Goal: Transaction & Acquisition: Purchase product/service

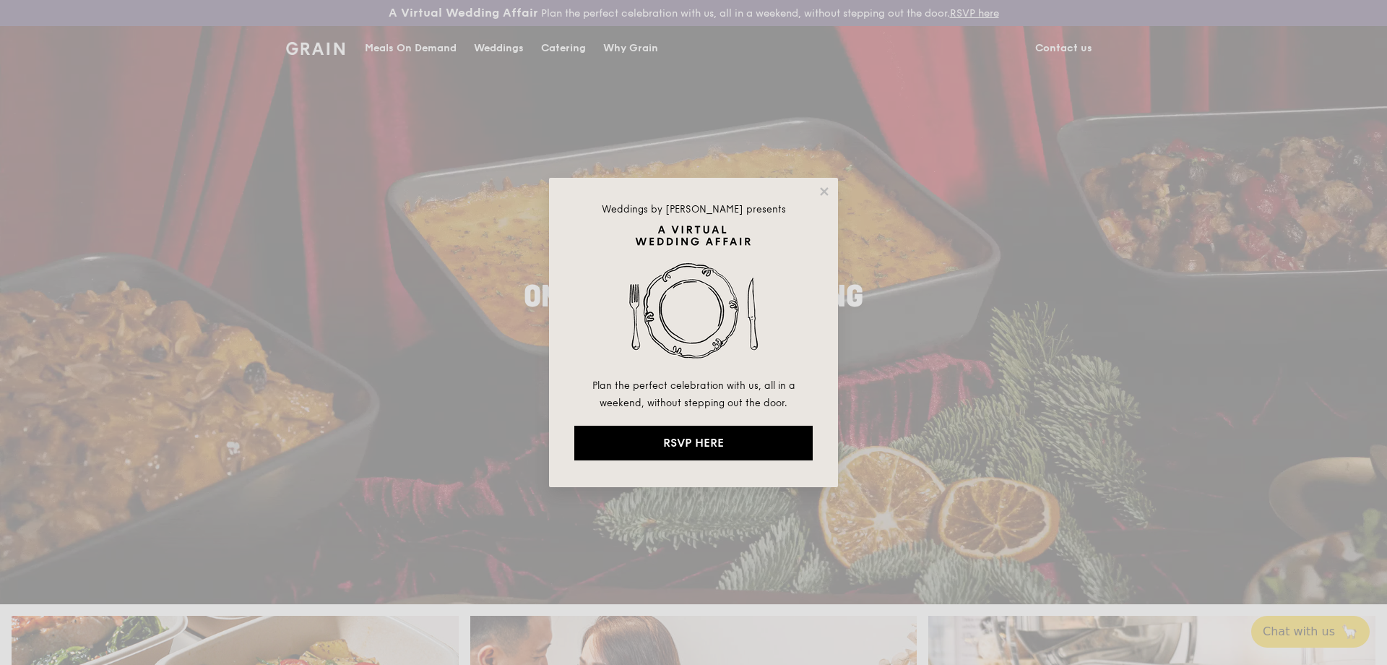
click at [824, 199] on div "Weddings by [PERSON_NAME] presents Plan the perfect celebration with us, all in…" at bounding box center [693, 332] width 289 height 309
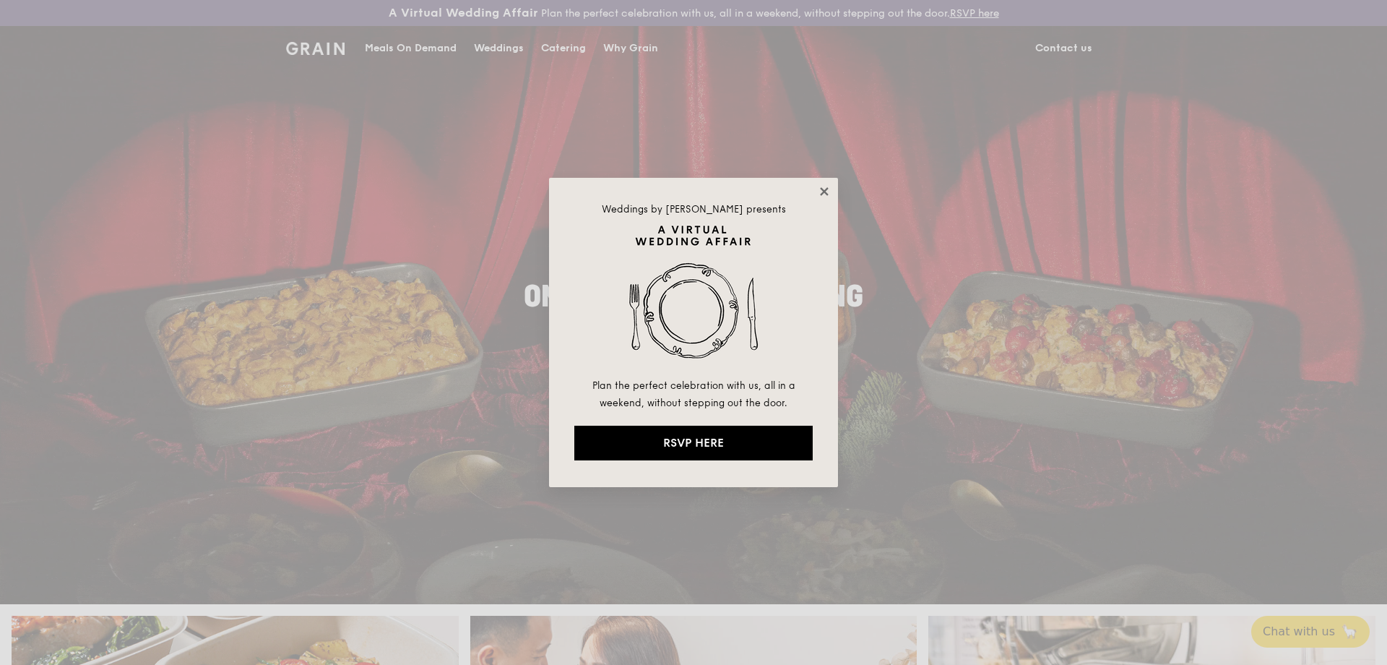
click at [824, 194] on icon at bounding box center [824, 191] width 13 height 13
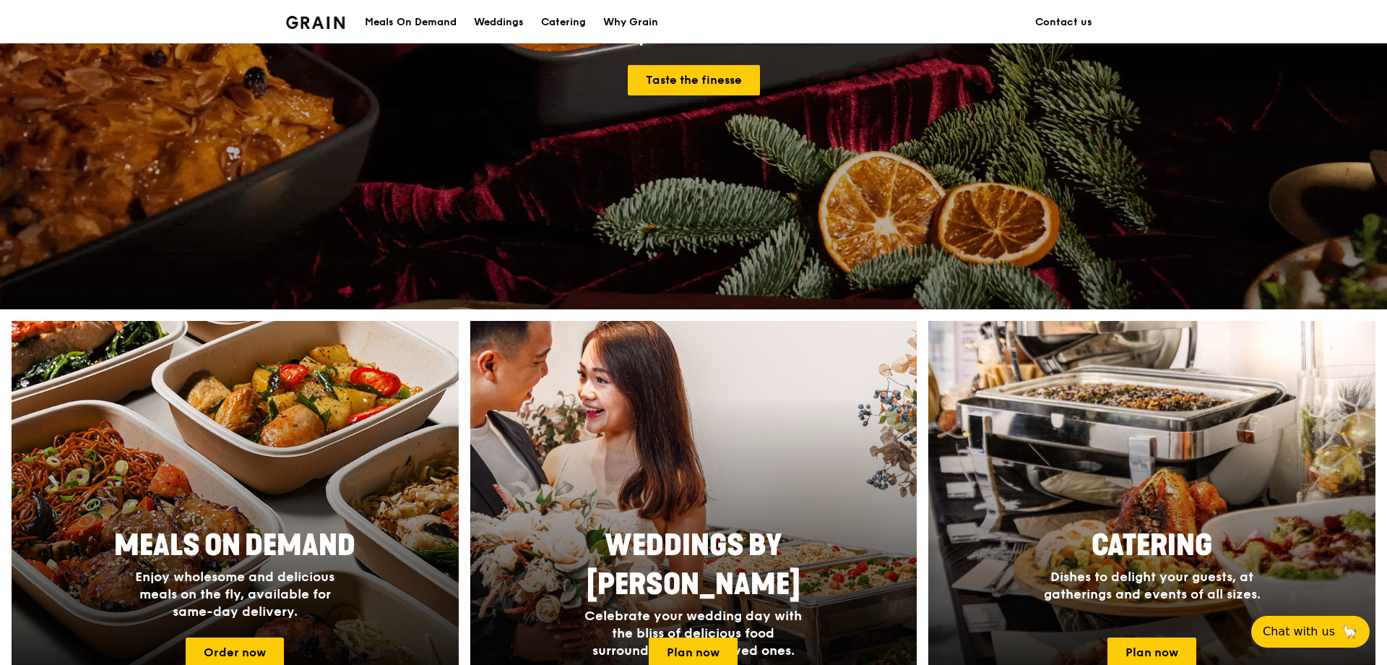
scroll to position [589, 0]
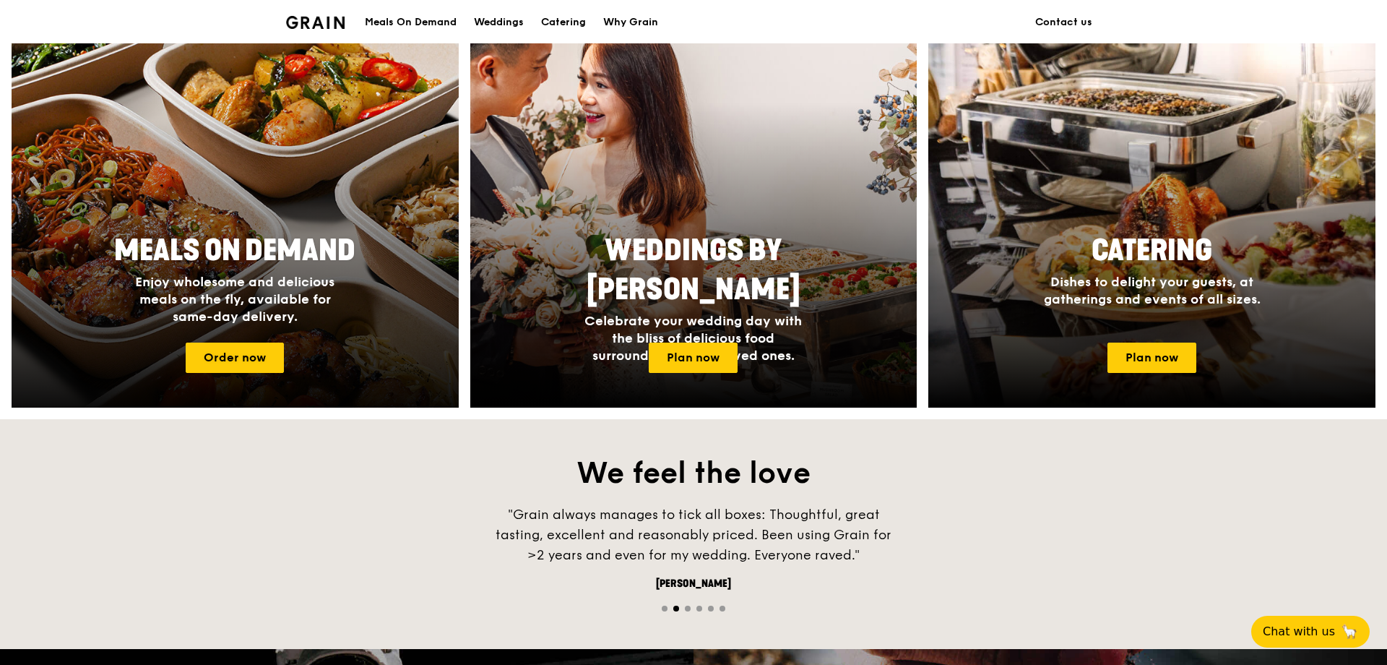
click at [217, 267] on span "Meals On Demand" at bounding box center [234, 250] width 241 height 35
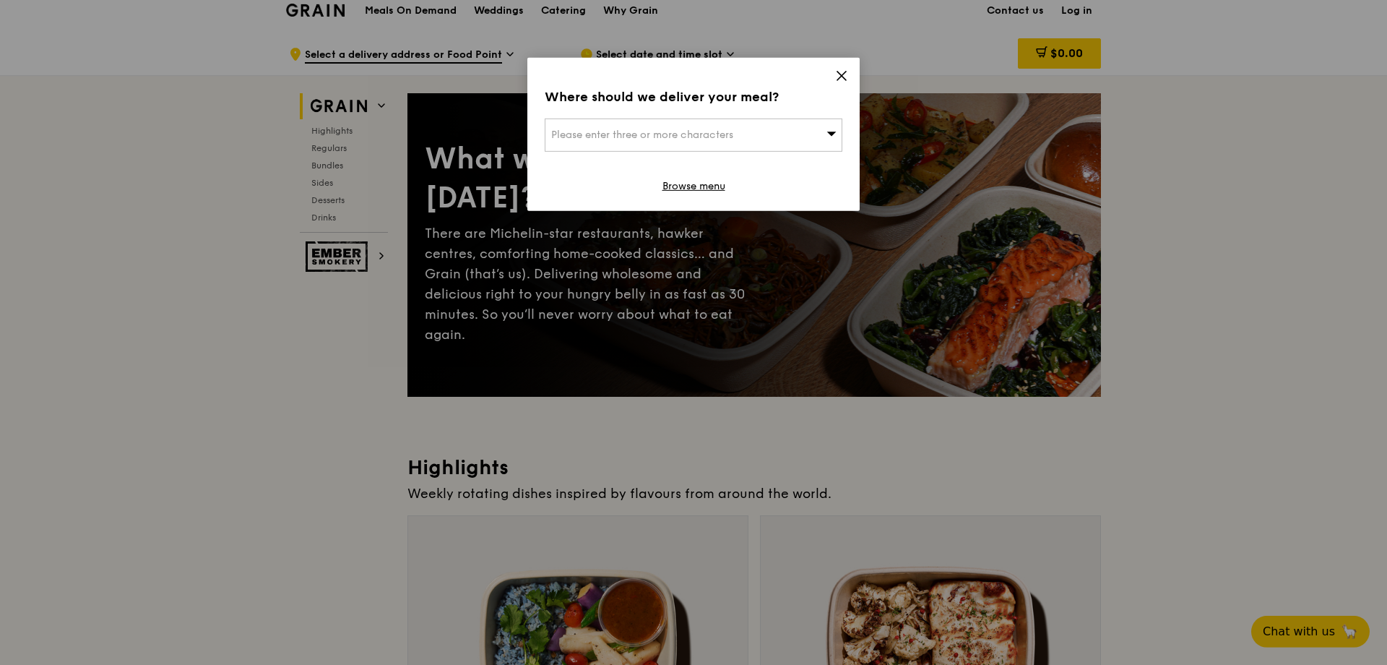
scroll to position [74, 0]
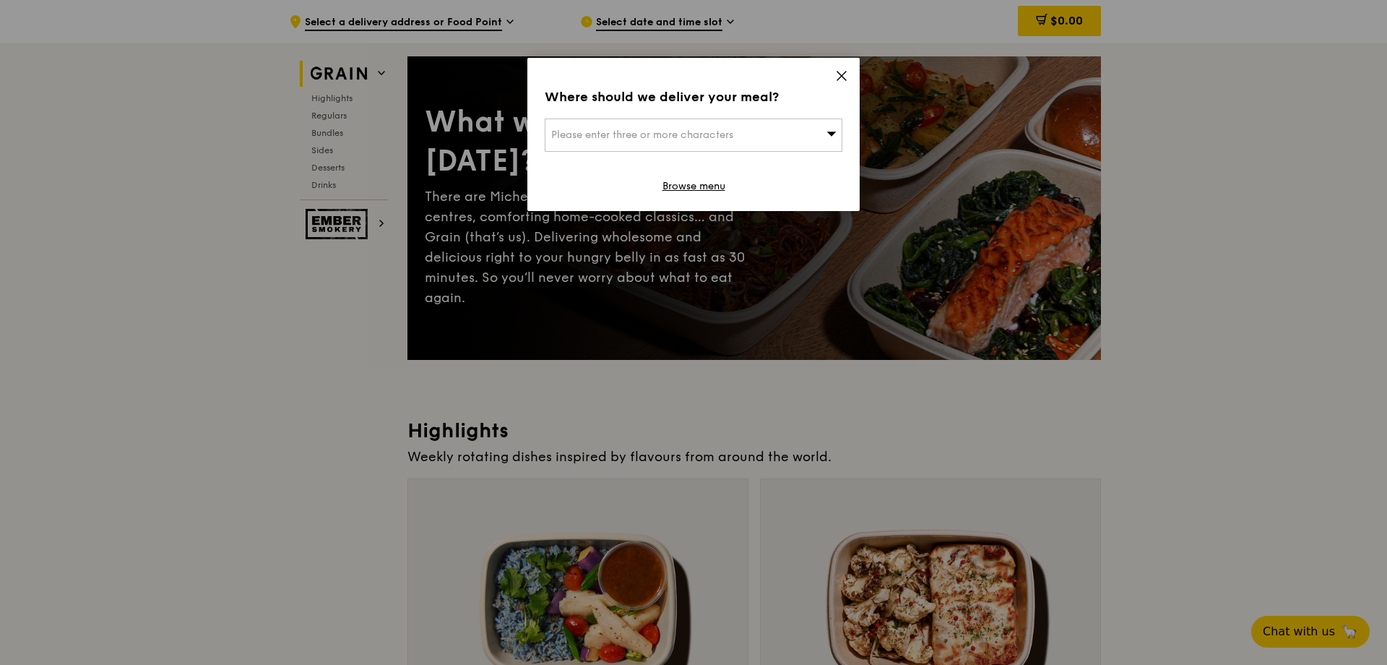
click at [844, 79] on icon at bounding box center [841, 76] width 9 height 9
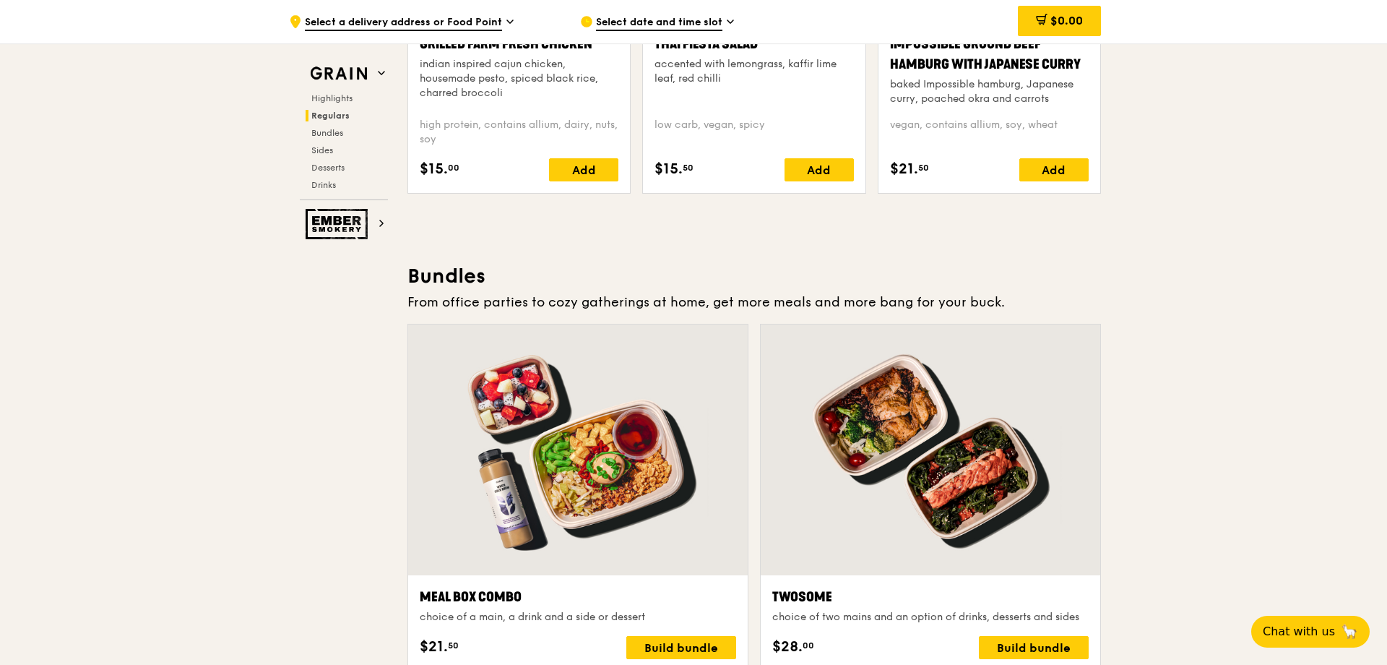
scroll to position [2211, 0]
